Goal: Task Accomplishment & Management: Complete application form

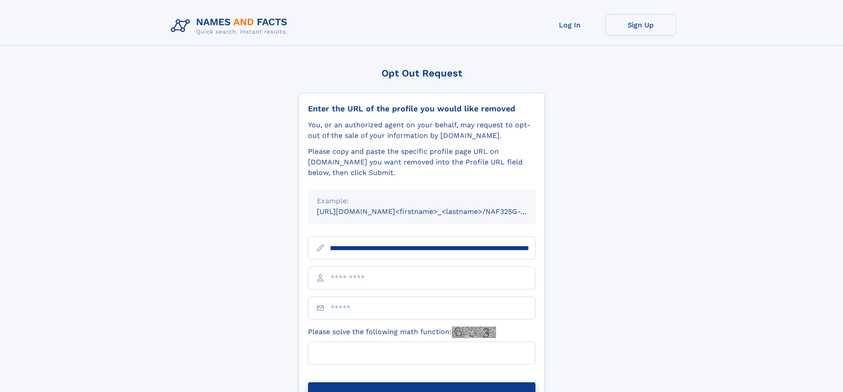
scroll to position [0, 117]
type input "**********"
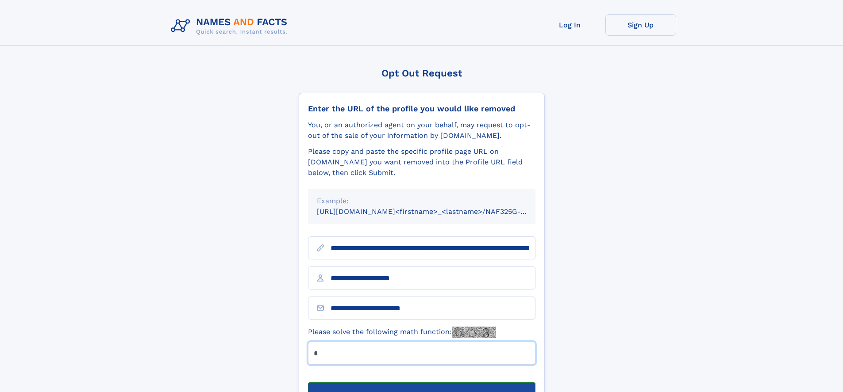
type input "*"
click at [421, 383] on button "Submit Opt Out Request" at bounding box center [421, 397] width 227 height 28
